Goal: Navigation & Orientation: Find specific page/section

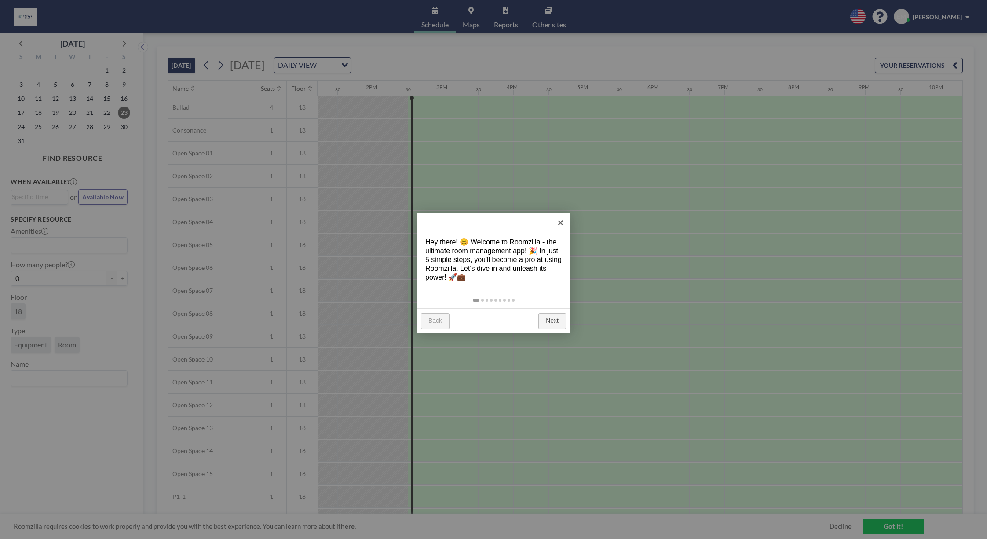
scroll to position [0, 986]
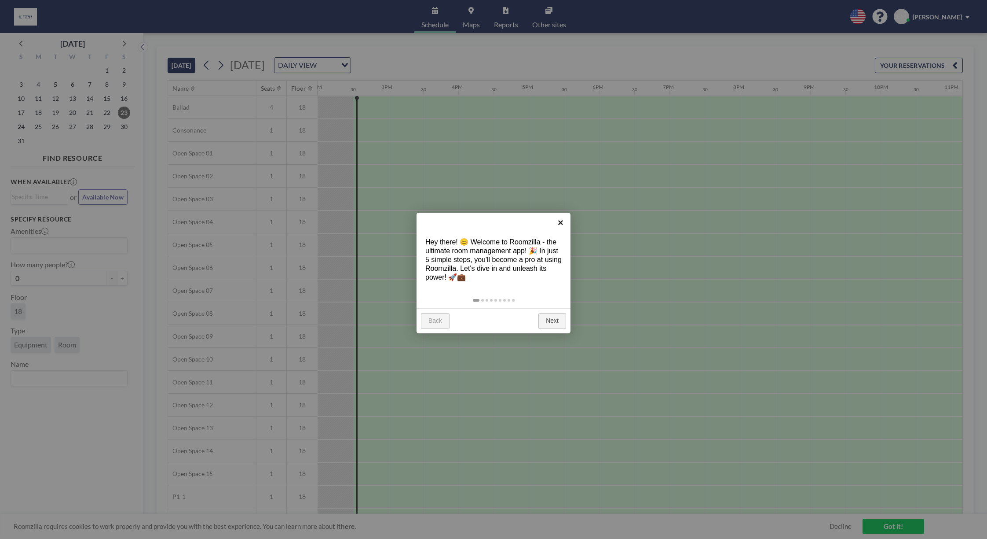
click at [561, 224] on link "×" at bounding box center [561, 223] width 20 height 20
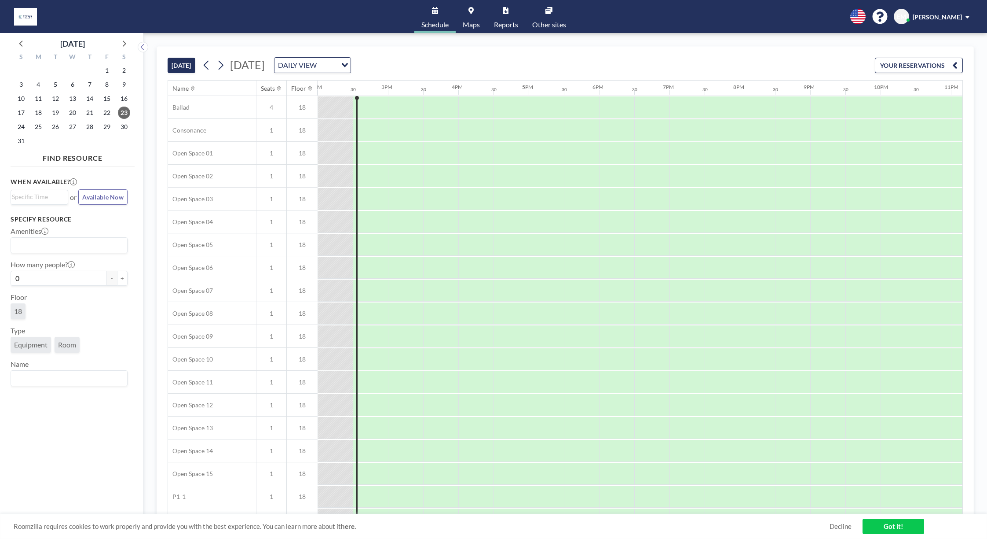
click at [893, 526] on link "Got it!" at bounding box center [894, 525] width 62 height 15
click at [469, 14] on link "Maps" at bounding box center [471, 16] width 31 height 33
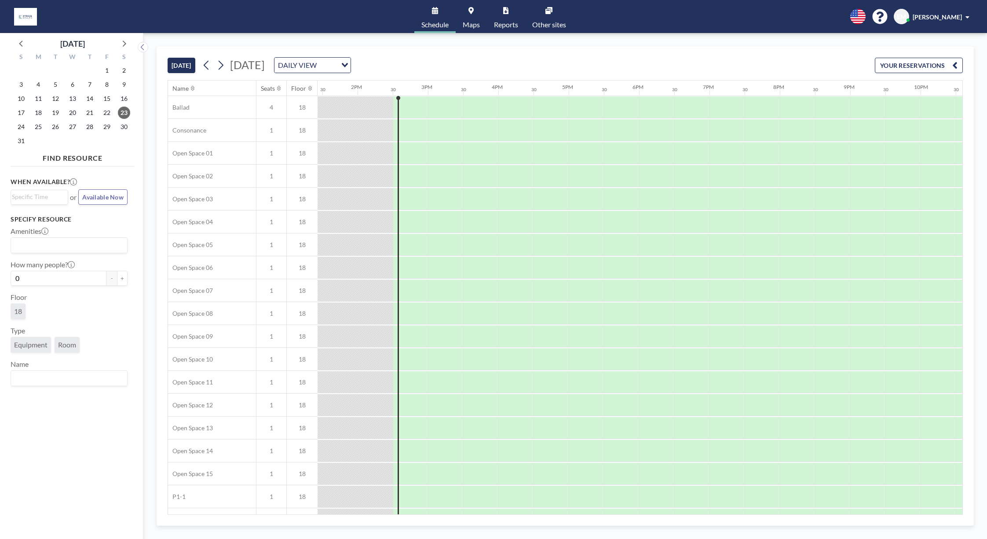
scroll to position [0, 986]
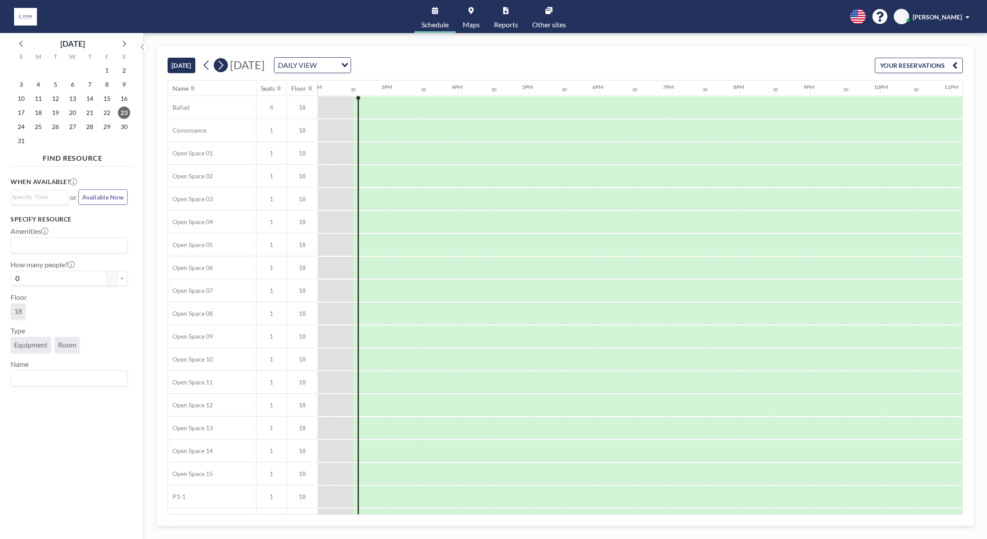
click at [221, 65] on icon at bounding box center [220, 65] width 8 height 13
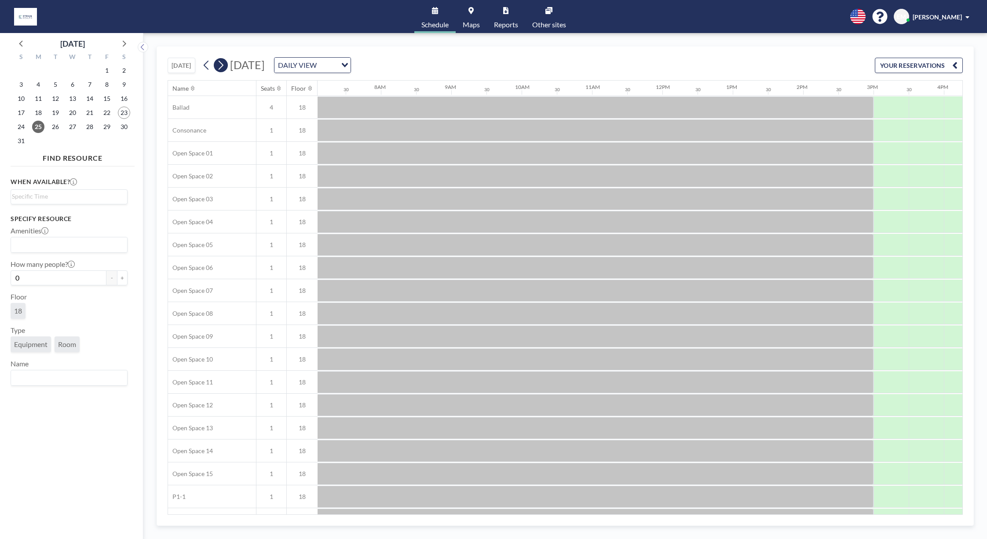
scroll to position [0, 528]
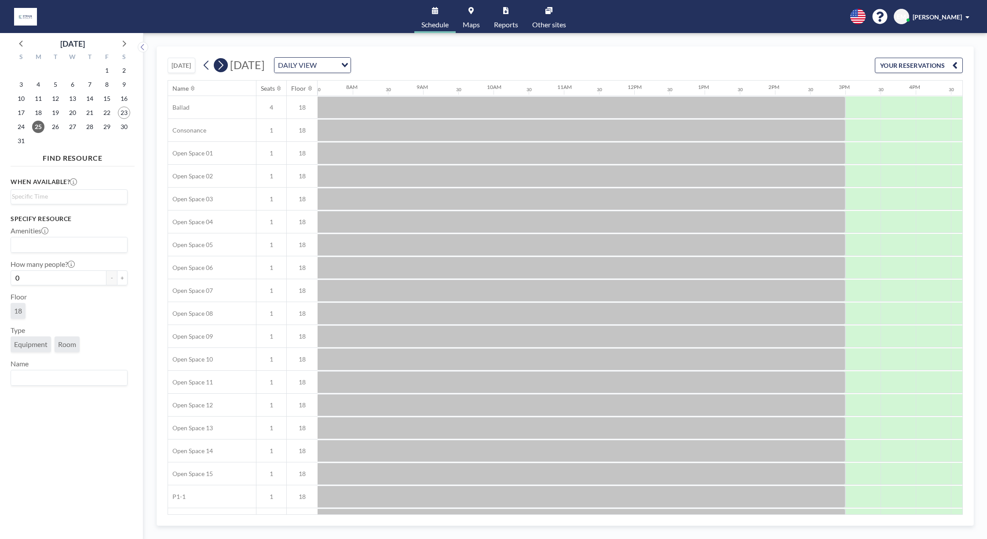
click at [221, 66] on icon at bounding box center [220, 65] width 8 height 13
click at [466, 19] on link "Maps" at bounding box center [471, 16] width 31 height 33
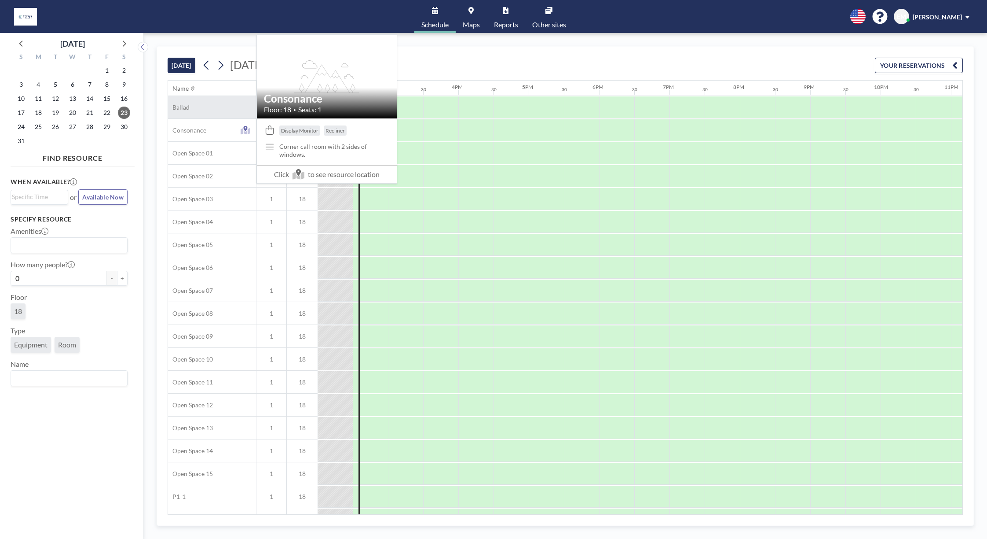
scroll to position [0, 981]
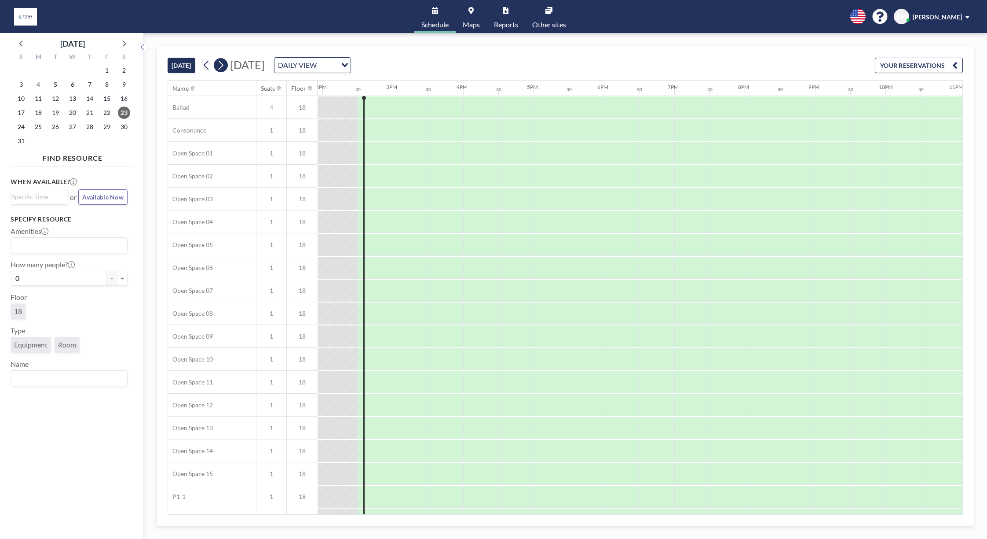
click at [219, 66] on icon at bounding box center [220, 65] width 8 height 13
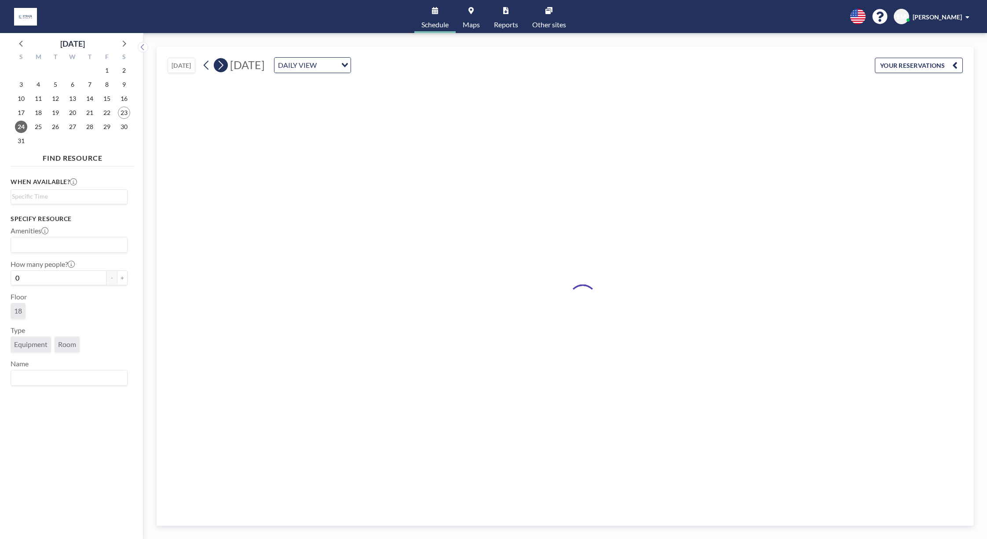
click at [219, 66] on icon at bounding box center [220, 65] width 8 height 13
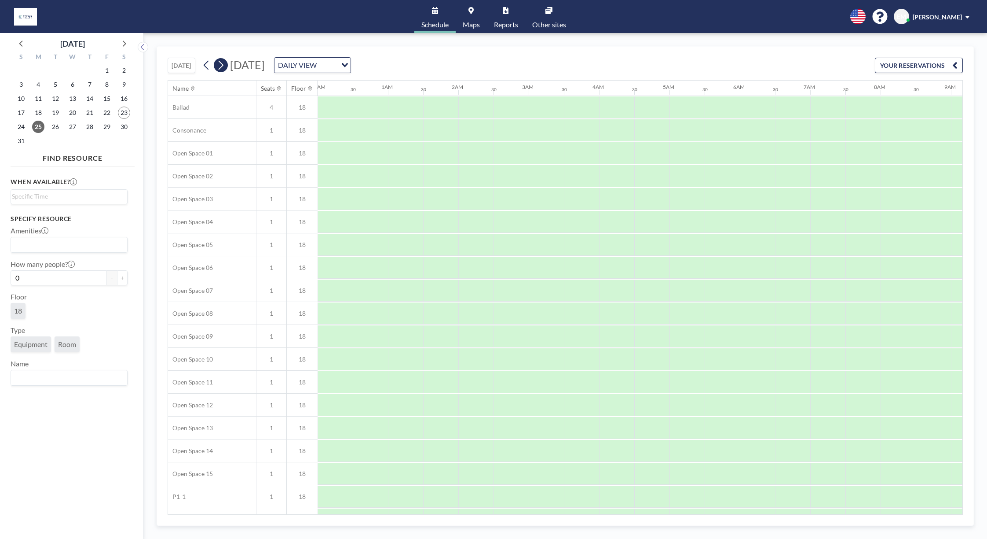
scroll to position [0, 0]
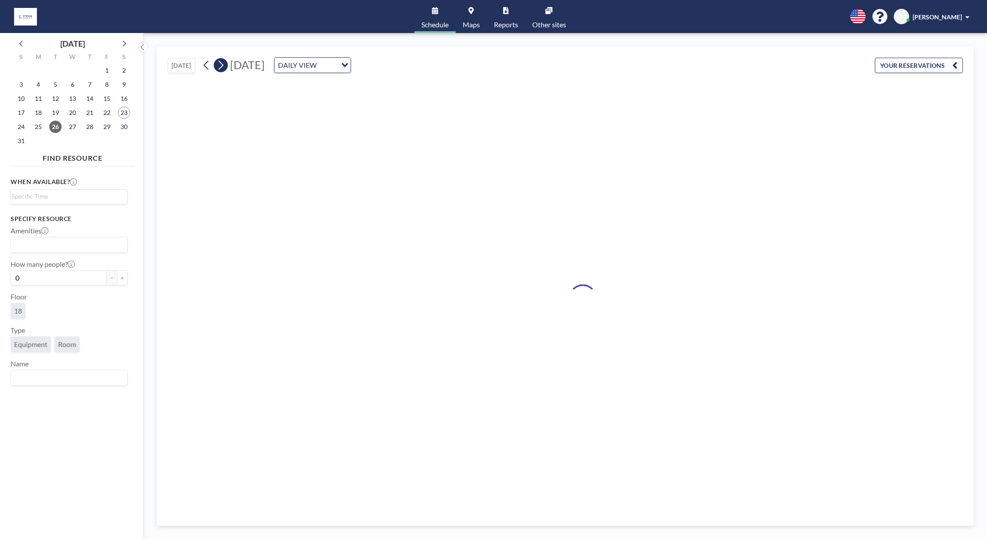
click at [219, 66] on icon at bounding box center [220, 65] width 8 height 13
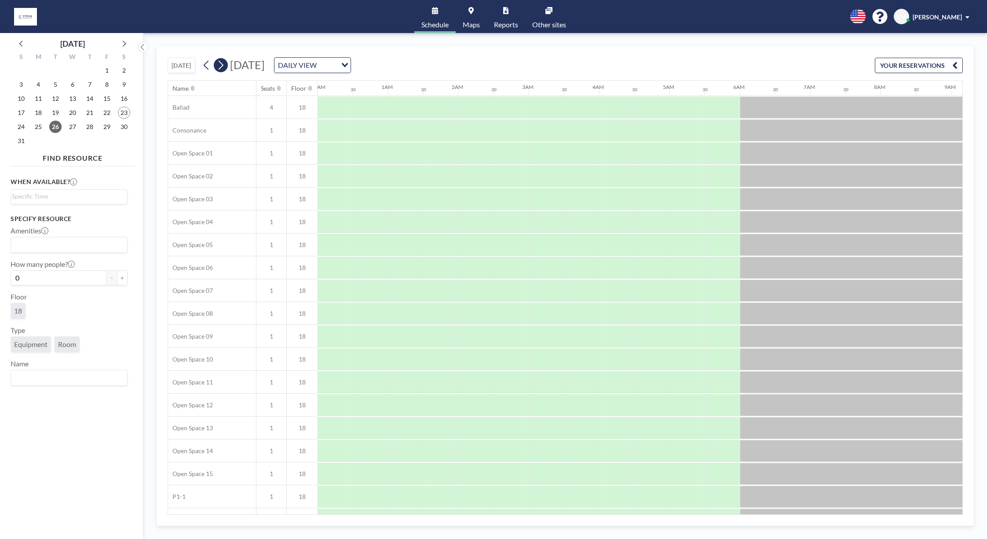
click at [219, 66] on icon at bounding box center [220, 65] width 8 height 13
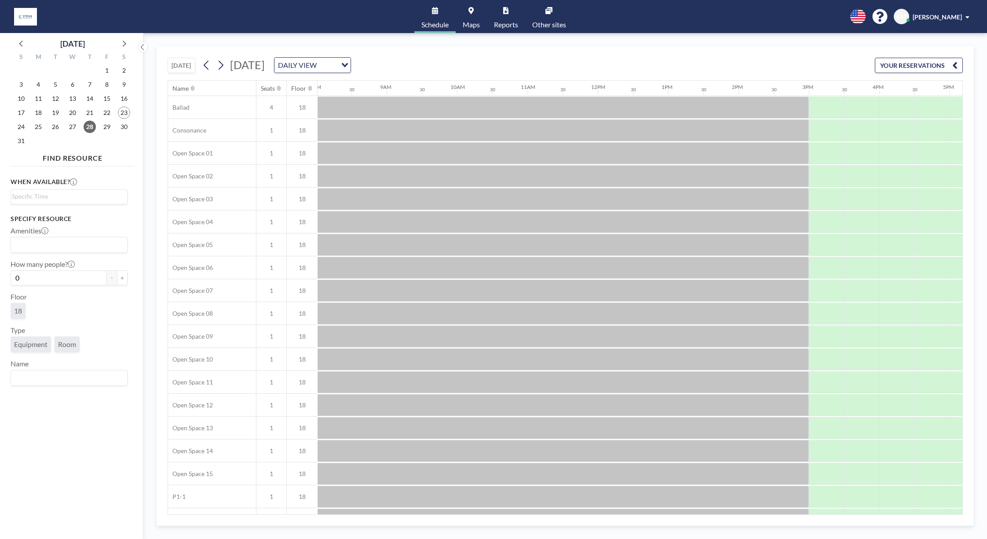
scroll to position [0, 569]
